Goal: Information Seeking & Learning: Learn about a topic

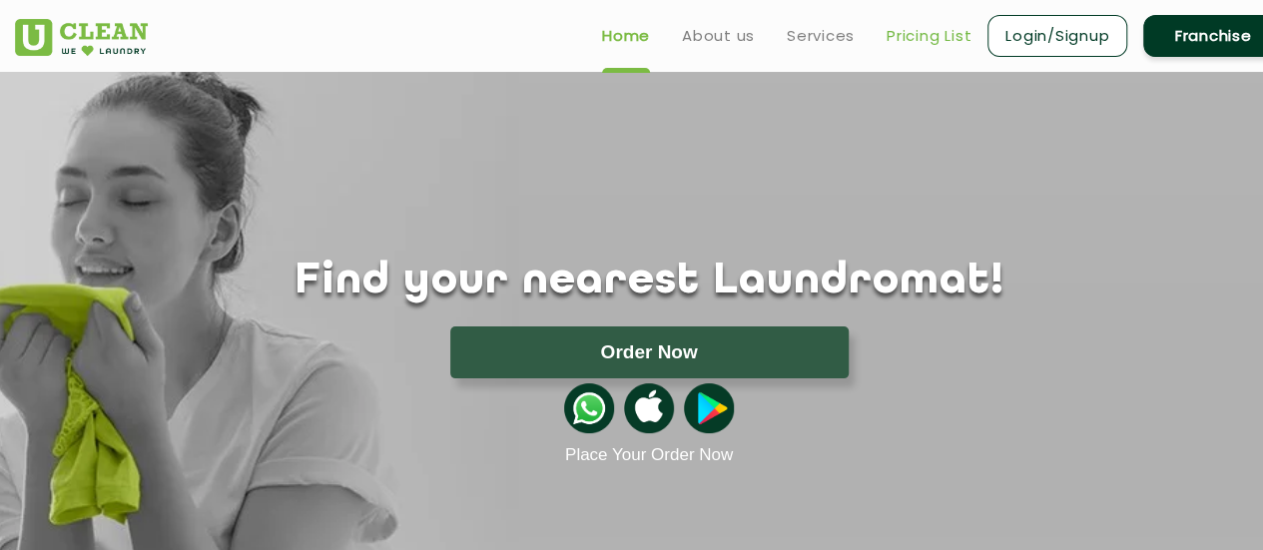
click at [930, 35] on link "Pricing List" at bounding box center [928, 36] width 85 height 24
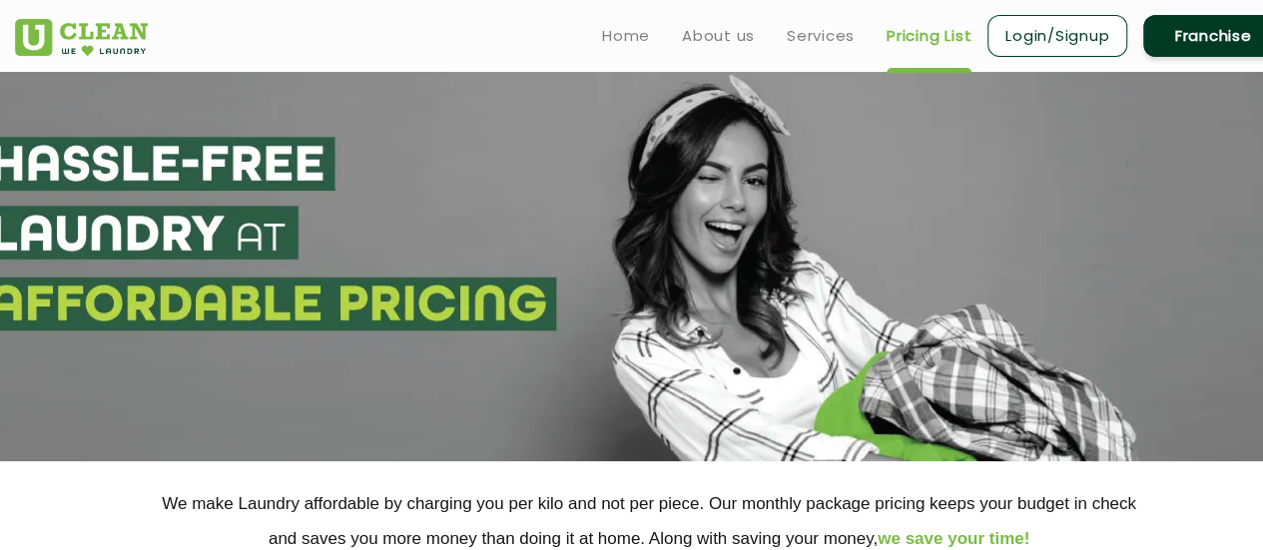
click at [920, 33] on link "Pricing List" at bounding box center [928, 36] width 85 height 24
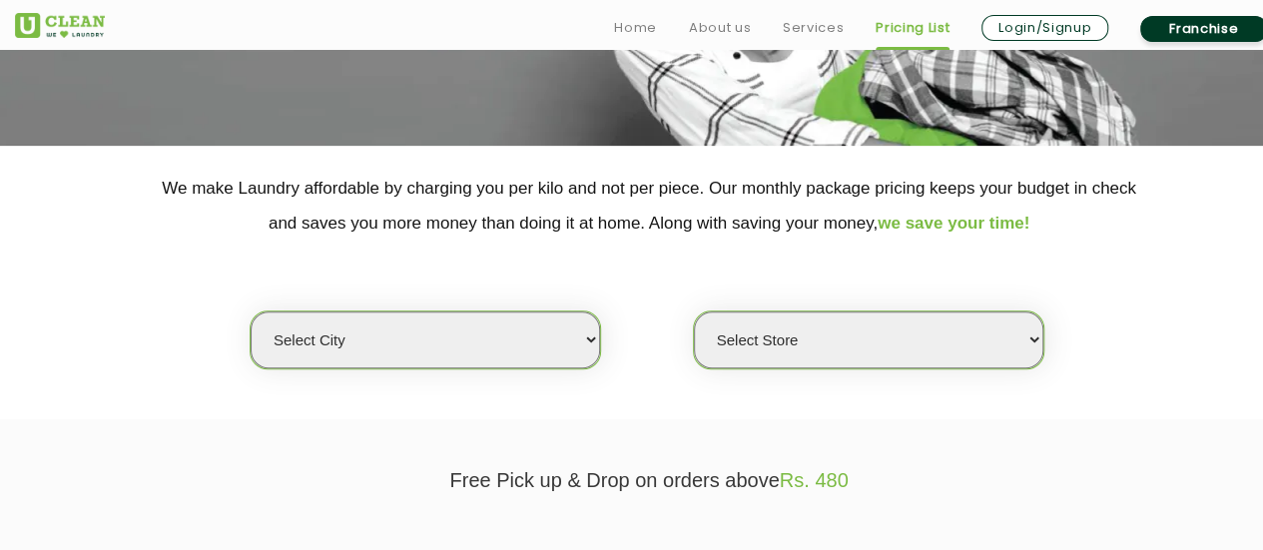
scroll to position [317, 0]
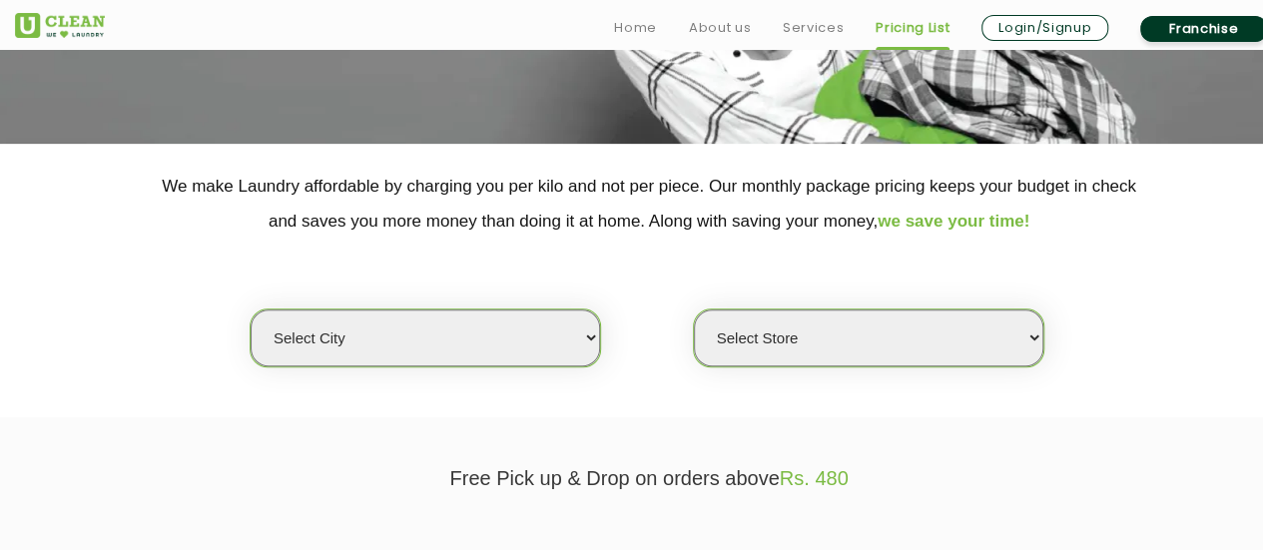
click at [587, 335] on select "Select city [GEOGRAPHIC_DATA] [GEOGRAPHIC_DATA] [GEOGRAPHIC_DATA] [GEOGRAPHIC_D…" at bounding box center [425, 337] width 349 height 57
select select "5"
click at [251, 309] on select "Select city [GEOGRAPHIC_DATA] [GEOGRAPHIC_DATA] [GEOGRAPHIC_DATA] [GEOGRAPHIC_D…" at bounding box center [425, 337] width 349 height 57
click at [763, 330] on select "Select Store UClean Narsingi UClean Nizampet UClean Sangareddy UClean Gachibowl…" at bounding box center [868, 337] width 349 height 57
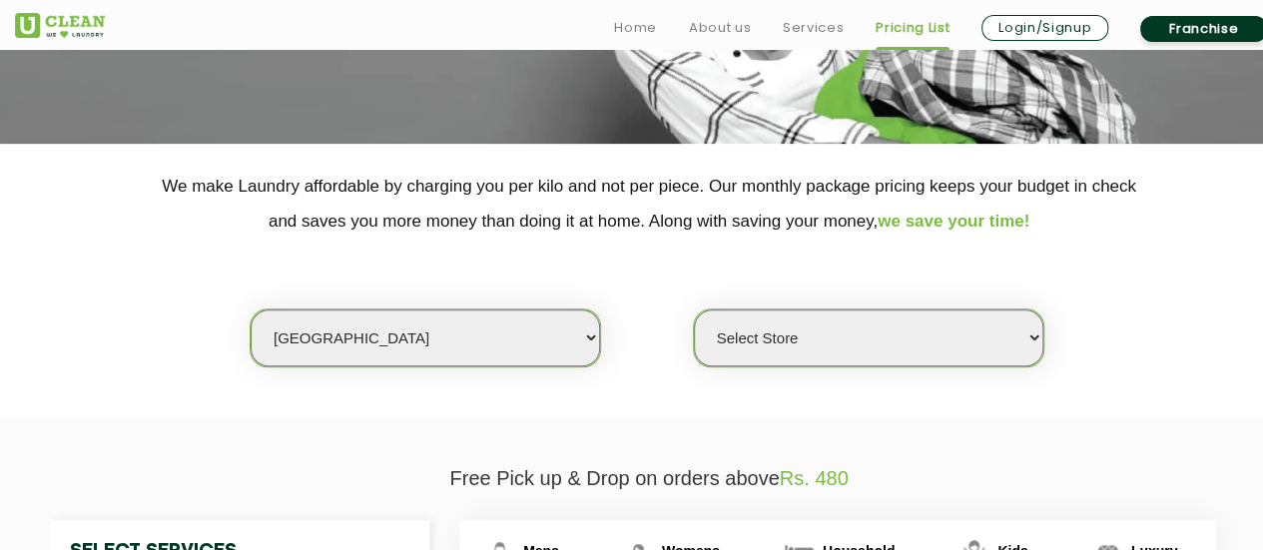
click at [763, 330] on select "Select Store UClean Narsingi UClean Nizampet UClean Sangareddy UClean Gachibowl…" at bounding box center [868, 337] width 349 height 57
select select "619"
click at [694, 309] on select "Select Store UClean Narsingi UClean Nizampet UClean Sangareddy UClean Gachibowl…" at bounding box center [868, 337] width 349 height 57
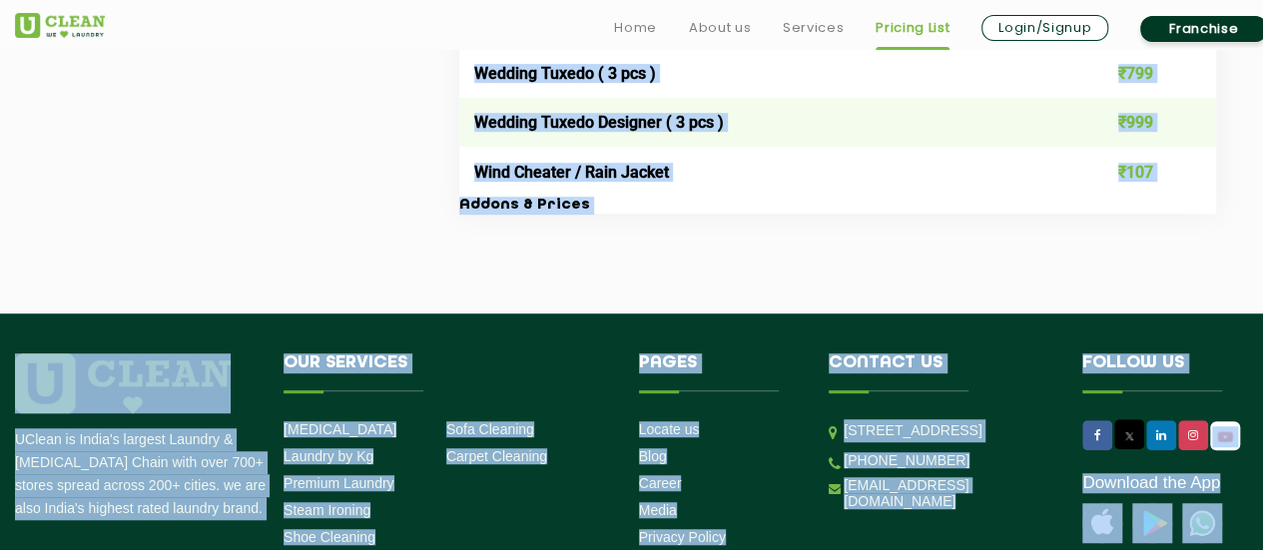
scroll to position [4323, 0]
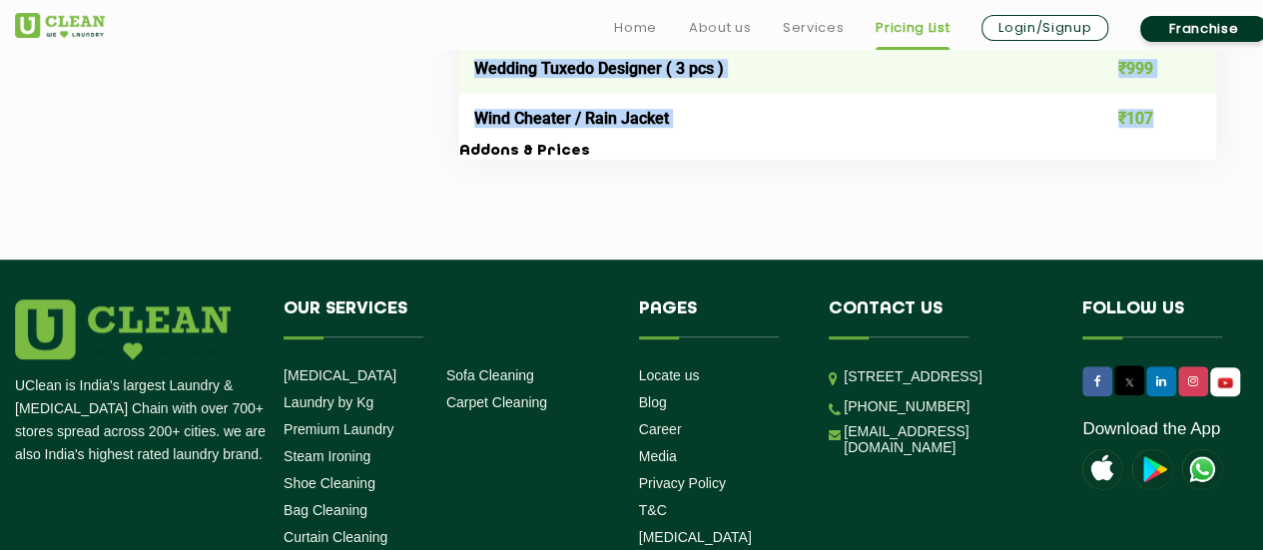
drag, startPoint x: 475, startPoint y: 263, endPoint x: 1176, endPoint y: 159, distance: 708.5
copy table "Lore ipsu Dolor Sit Am Cons ₹14 Adipis / Elit - Sedd ₹197 Eiusmo / Temp - Incid…"
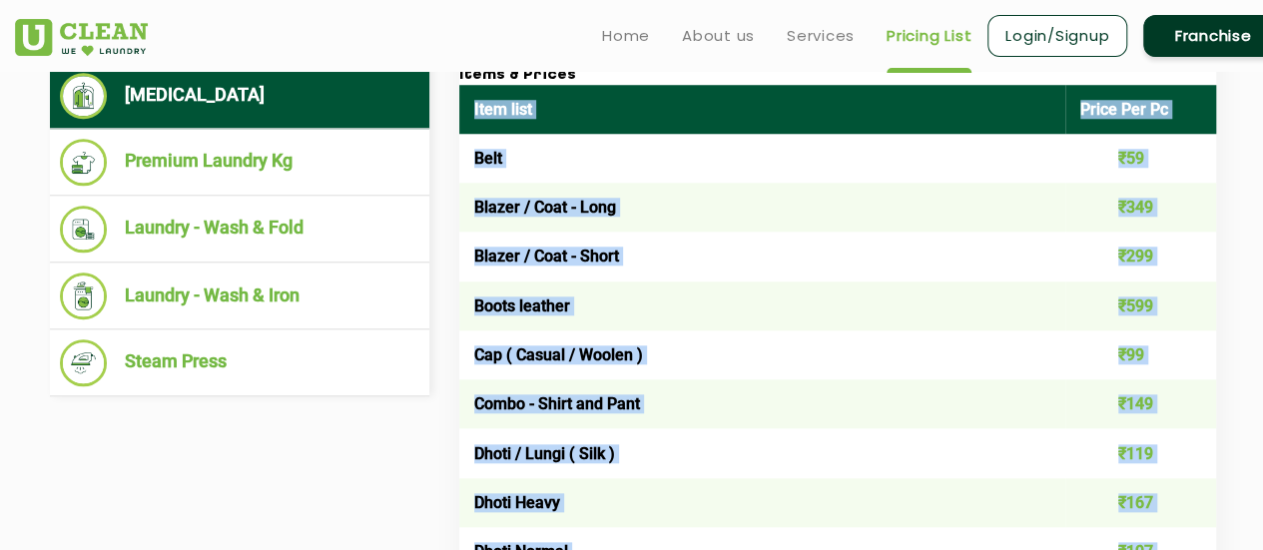
scroll to position [808, 0]
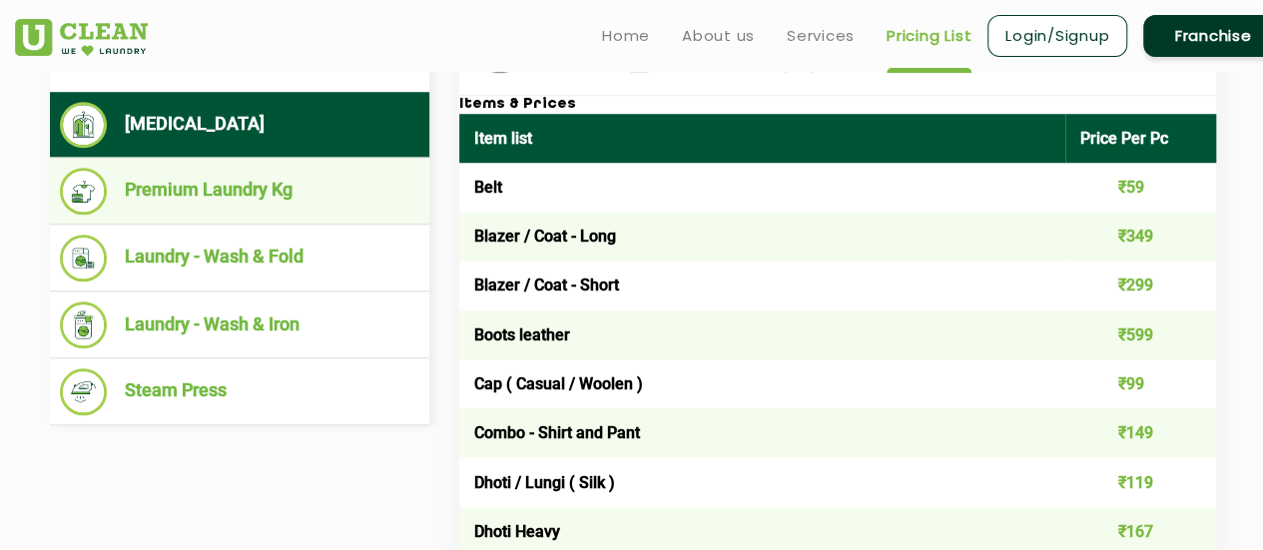
click at [230, 183] on li "Premium Laundry Kg" at bounding box center [239, 191] width 359 height 47
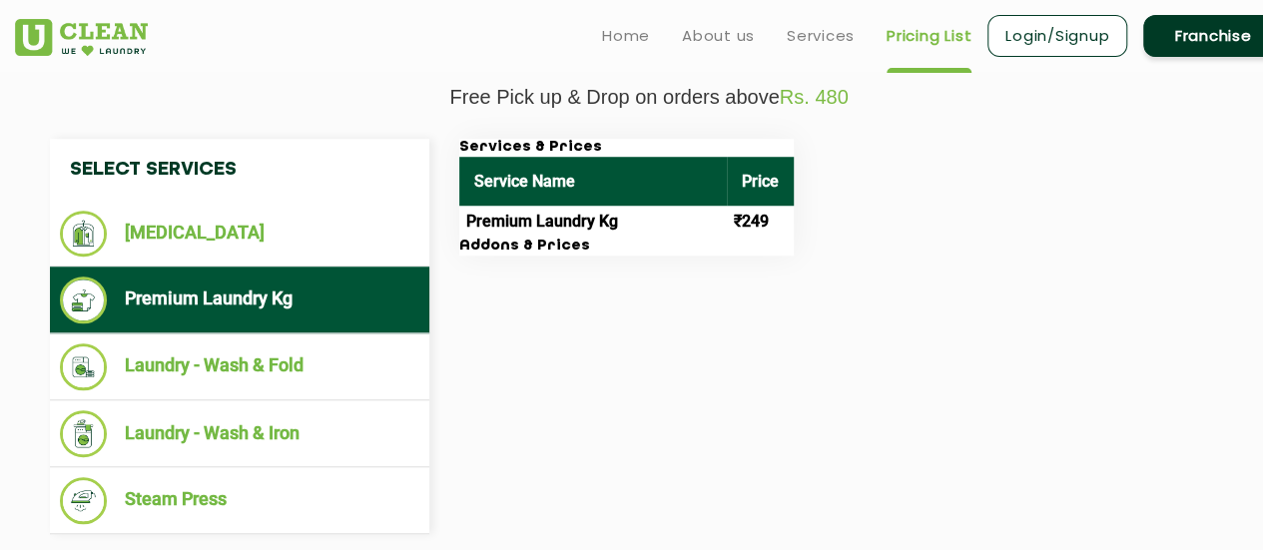
scroll to position [698, 0]
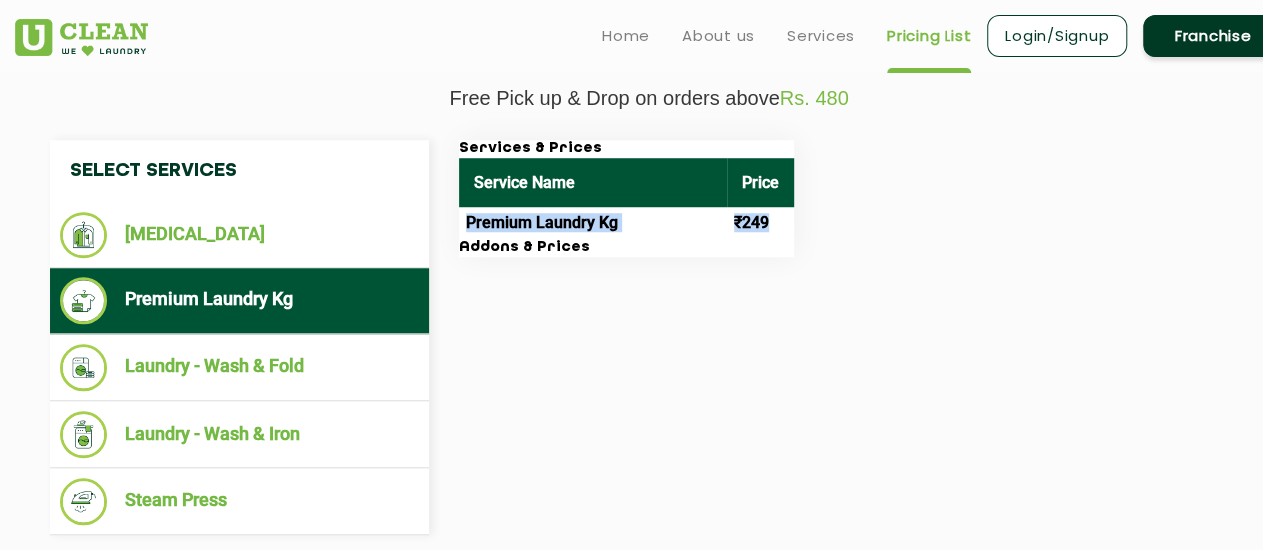
drag, startPoint x: 466, startPoint y: 219, endPoint x: 783, endPoint y: 219, distance: 316.5
click at [783, 219] on tr "Premium Laundry Kg ₹249" at bounding box center [626, 223] width 334 height 32
copy tr "Premium Laundry Kg ₹249"
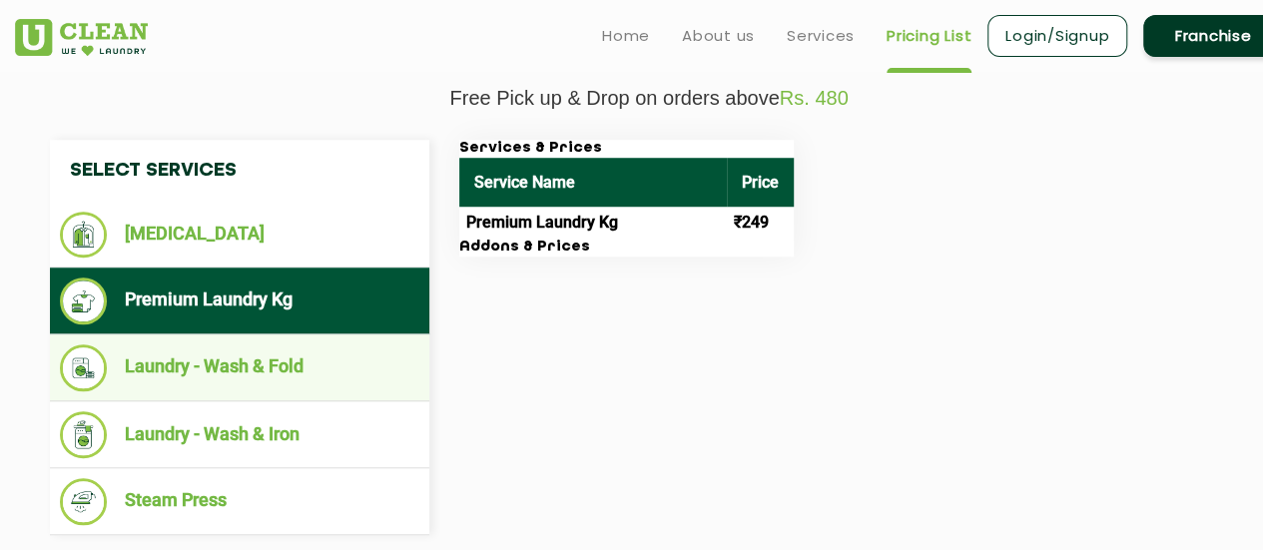
click at [219, 363] on li "Laundry - Wash & Fold" at bounding box center [239, 367] width 359 height 47
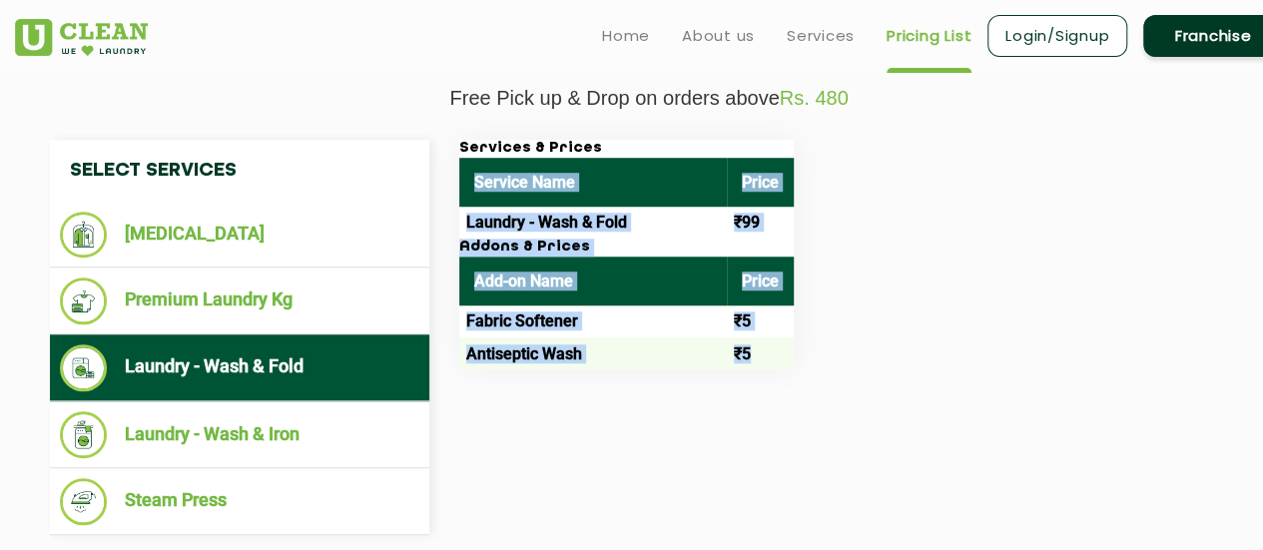
drag, startPoint x: 477, startPoint y: 174, endPoint x: 781, endPoint y: 364, distance: 358.4
click at [781, 364] on div "Services & Prices Service Name Price Laundry - Wash & Fold ₹99 Addons & Prices …" at bounding box center [626, 255] width 334 height 230
copy div "Service Name Price Laundry - Wash & Fold ₹99 Addons & Prices Add-on Name Price …"
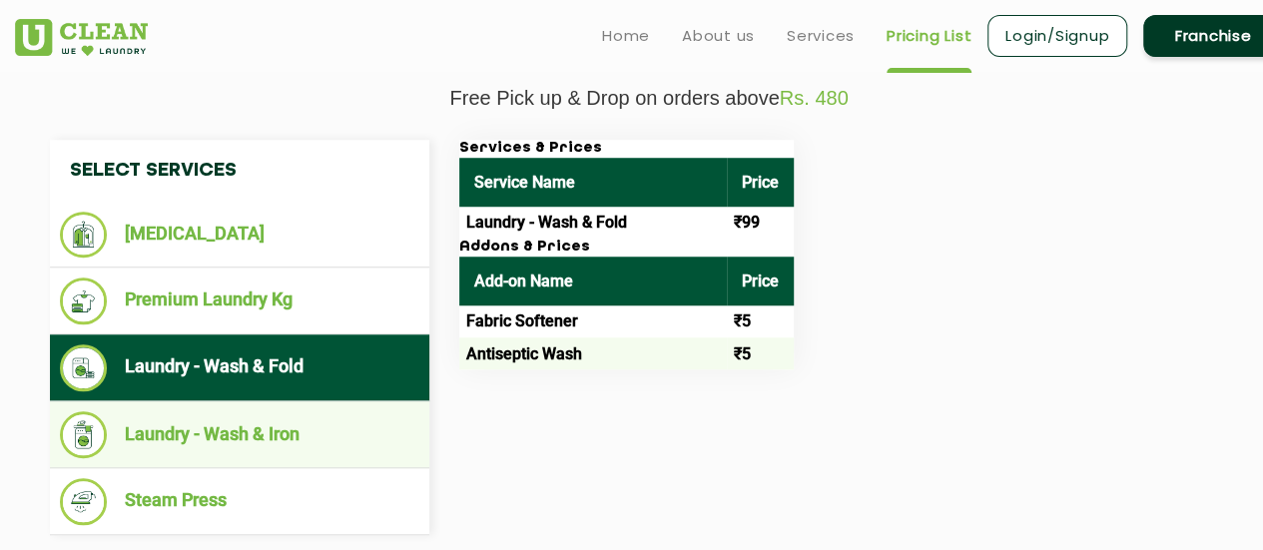
click at [234, 422] on li "Laundry - Wash & Iron" at bounding box center [239, 434] width 359 height 47
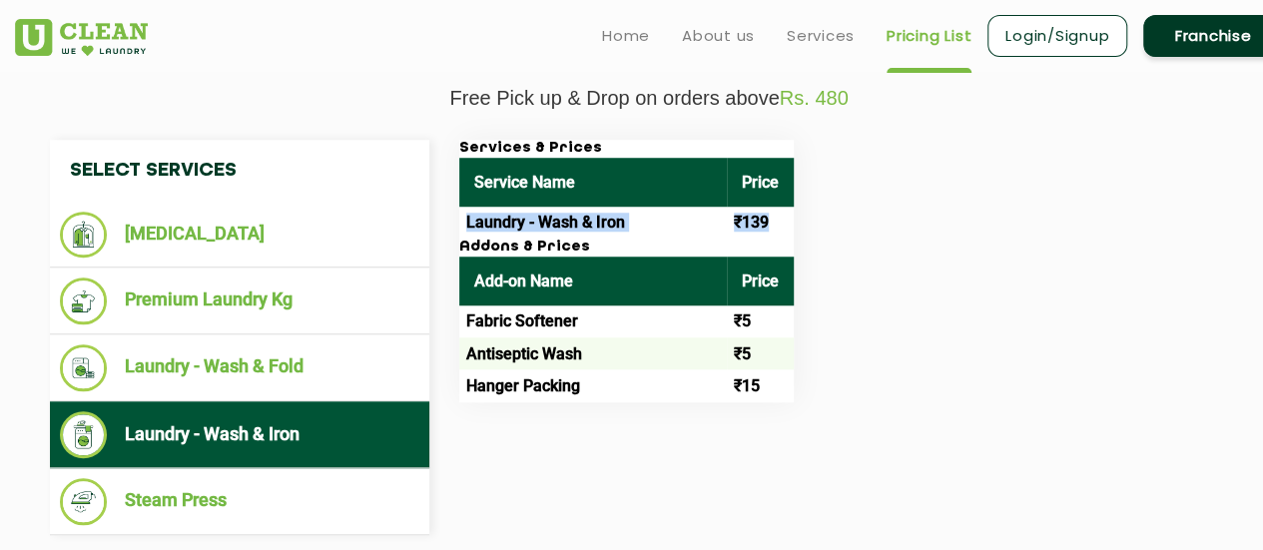
drag, startPoint x: 469, startPoint y: 219, endPoint x: 777, endPoint y: 220, distance: 307.5
click at [777, 220] on tr "Laundry - Wash & Iron ₹139" at bounding box center [626, 223] width 334 height 32
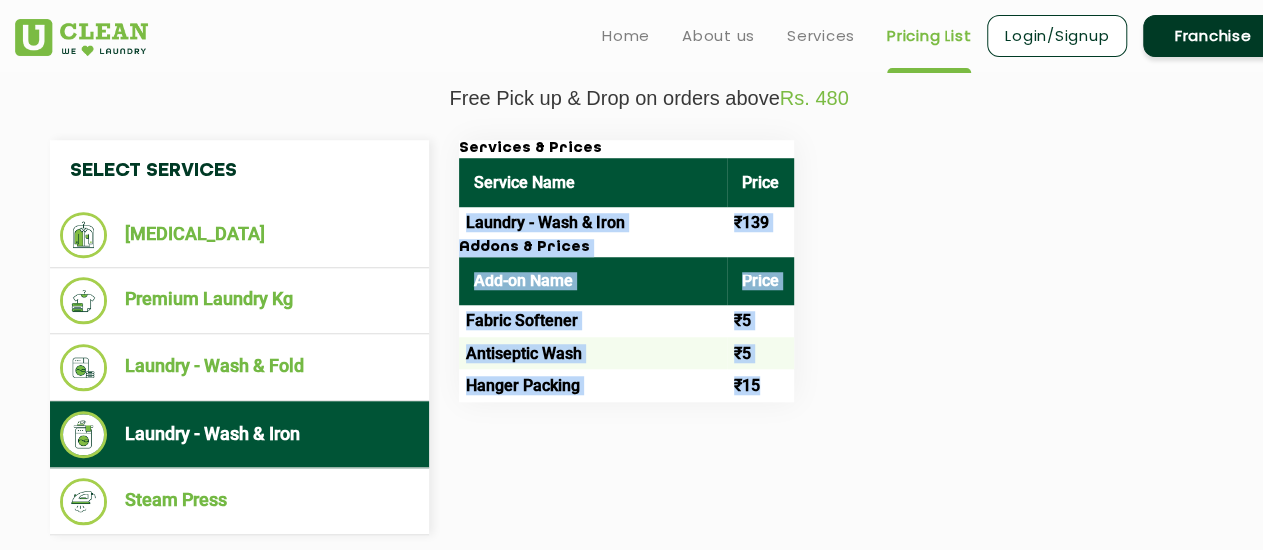
copy div "Laundry - Wash & Iron ₹139 Addons & Prices Add-on Name Price Fabric Softener ₹5…"
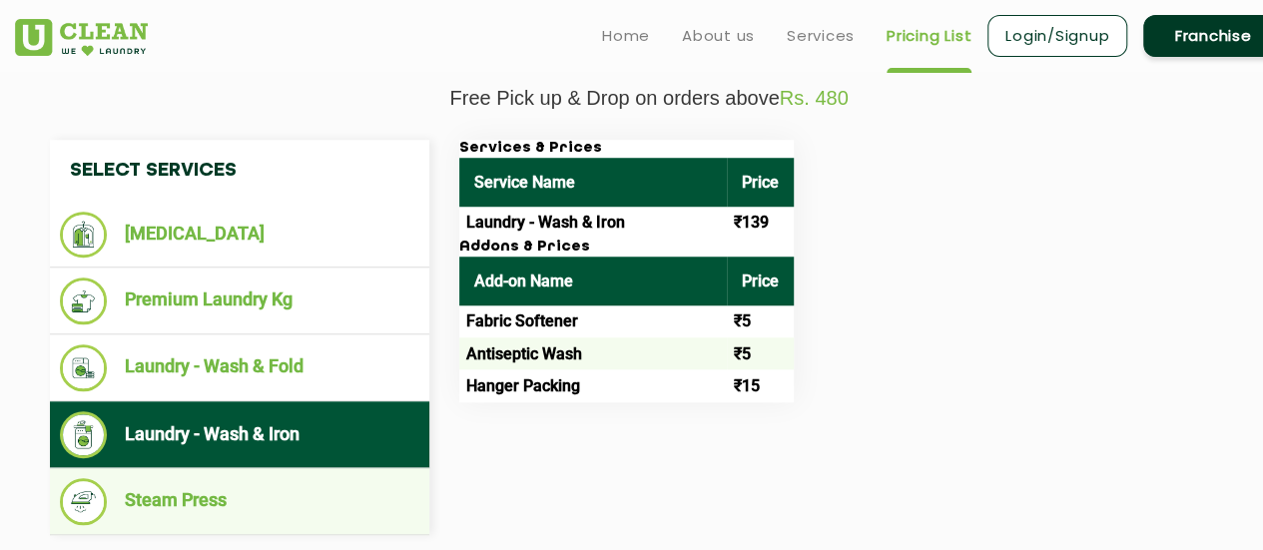
click at [194, 505] on li "Steam Press" at bounding box center [239, 501] width 359 height 47
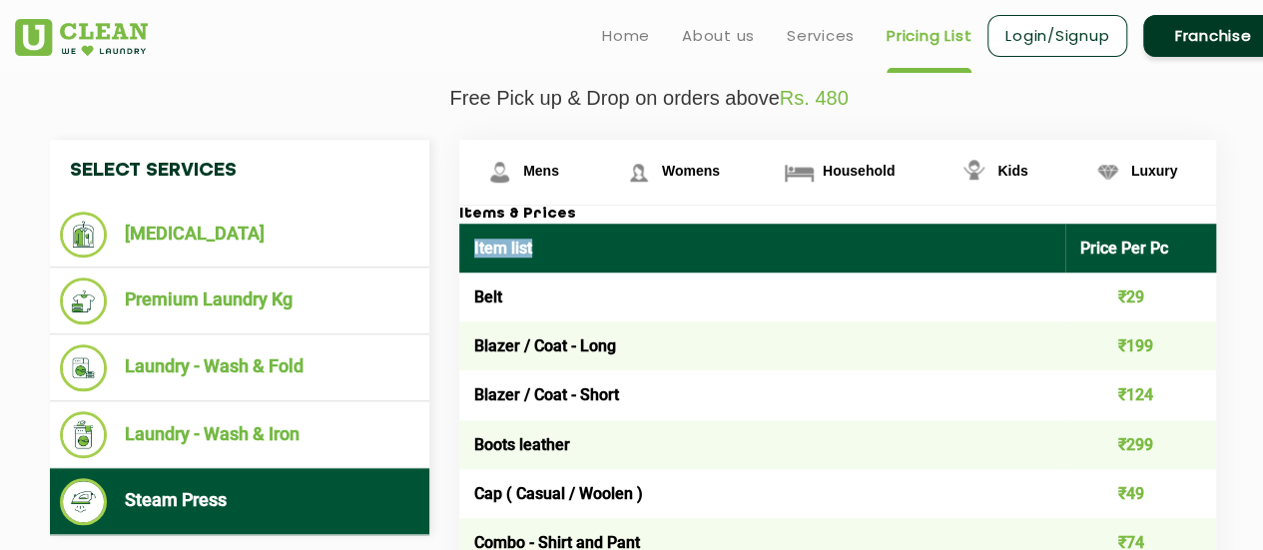
drag, startPoint x: 475, startPoint y: 241, endPoint x: 1060, endPoint y: 265, distance: 585.5
click at [1060, 265] on th "Item list" at bounding box center [762, 248] width 606 height 49
click at [476, 243] on th "Item list" at bounding box center [762, 248] width 606 height 49
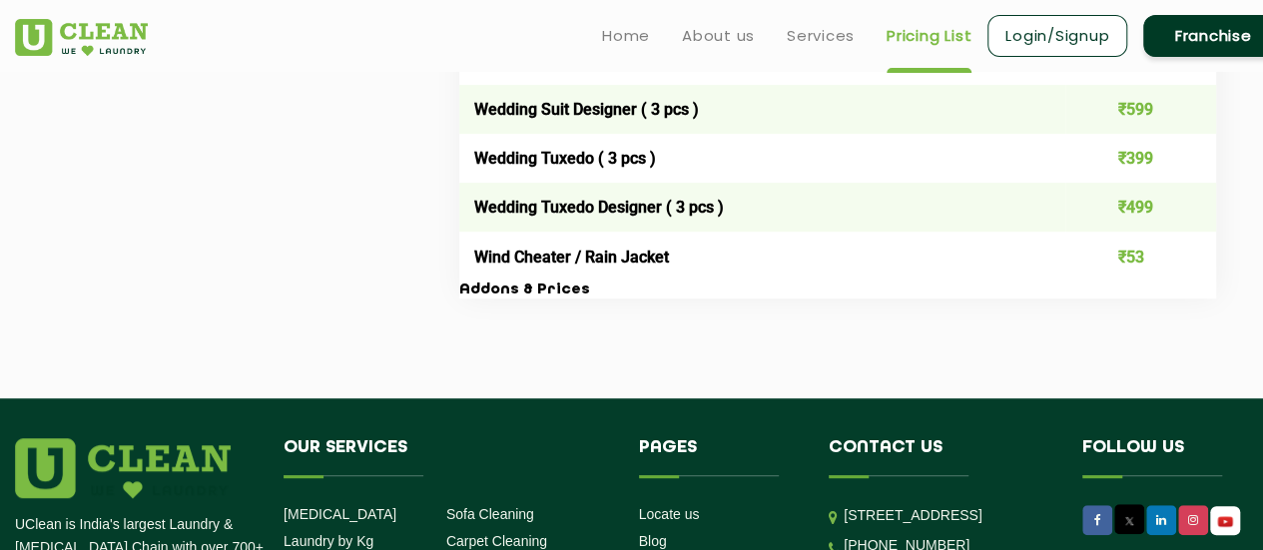
scroll to position [4085, 0]
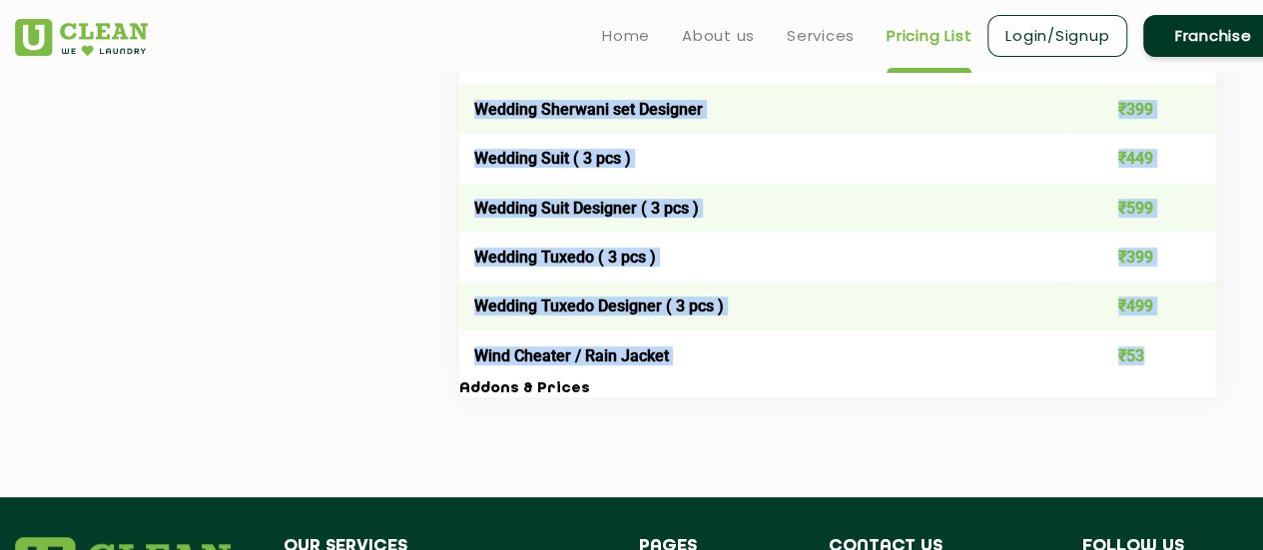
drag, startPoint x: 474, startPoint y: 243, endPoint x: 1164, endPoint y: 376, distance: 702.7
copy table "Lore ipsu Dolor Sit Am Cons ₹89 Adipis / Elit - Sedd ₹885 Eiusmo / Temp - Incid…"
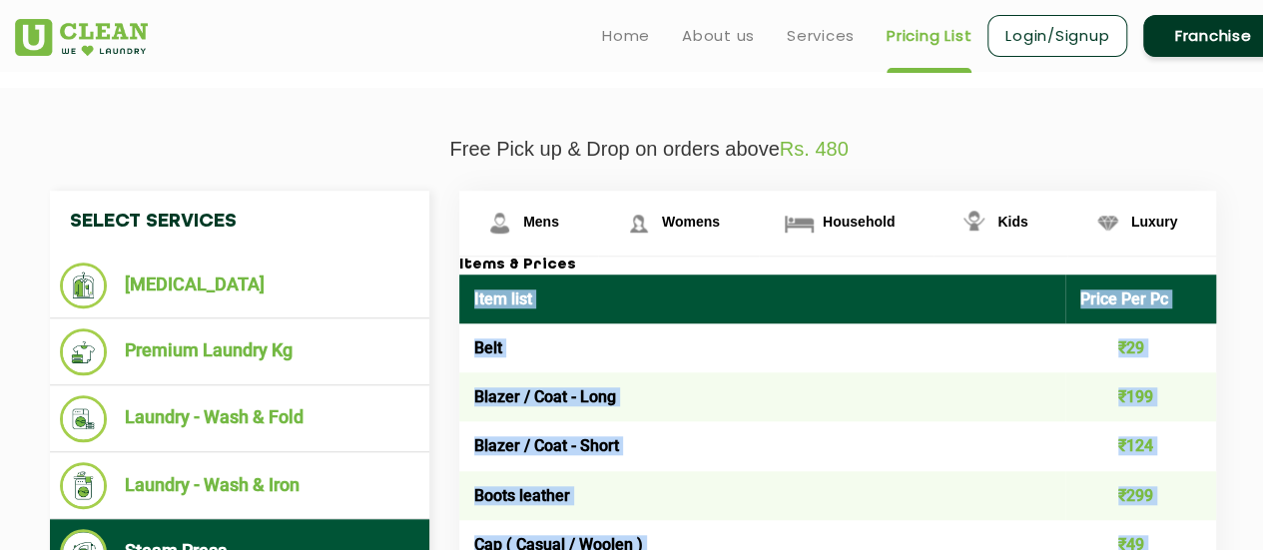
scroll to position [0, 0]
